Goal: Information Seeking & Learning: Learn about a topic

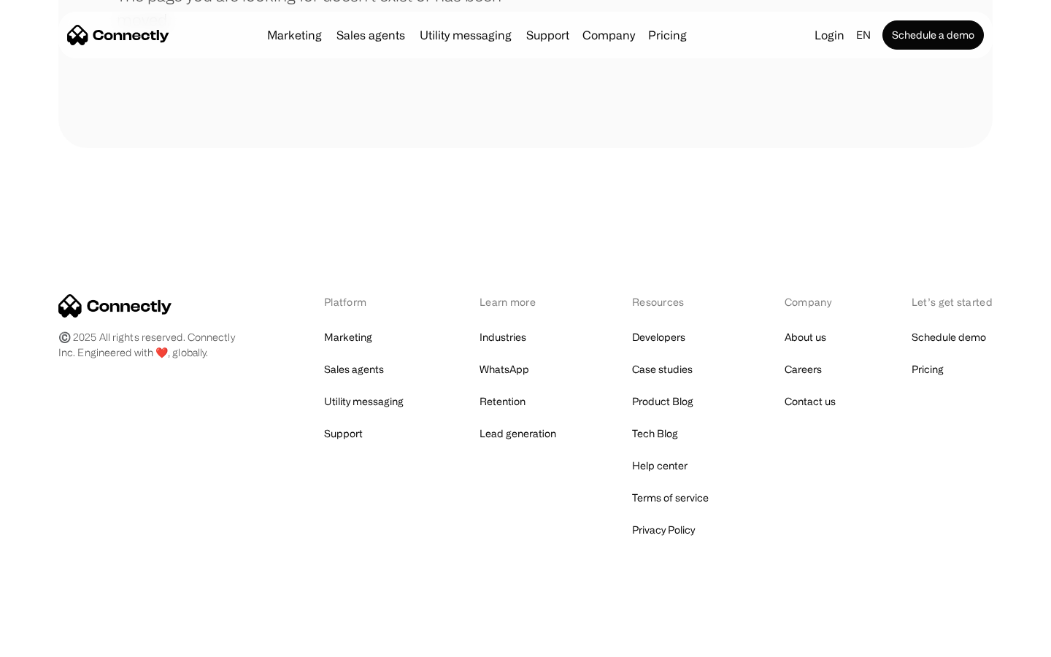
scroll to position [266, 0]
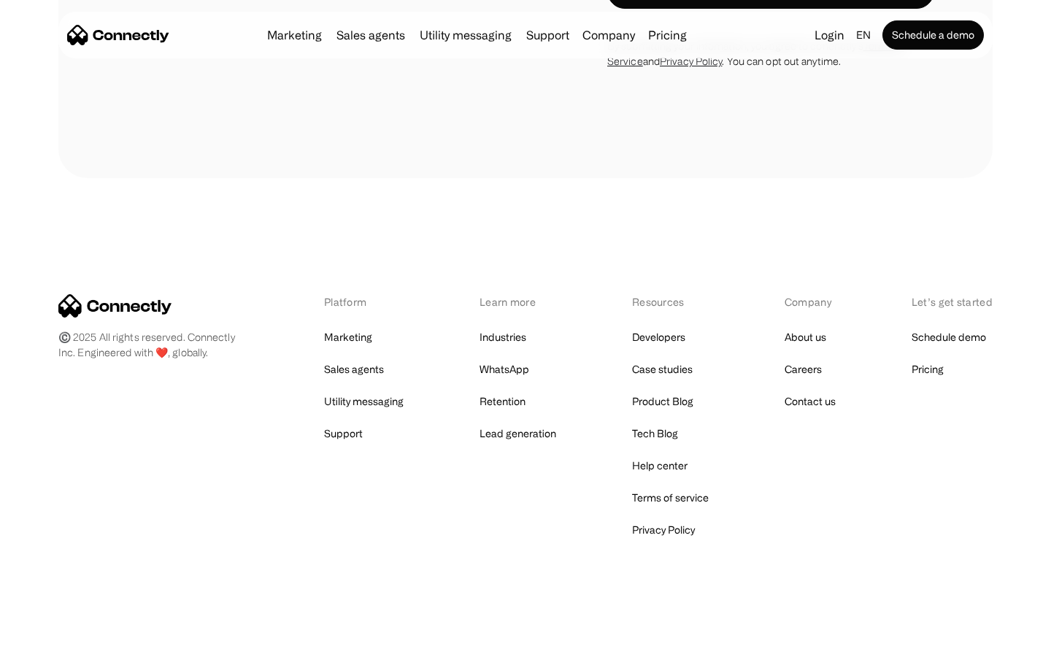
scroll to position [4135, 0]
